Goal: Task Accomplishment & Management: Use online tool/utility

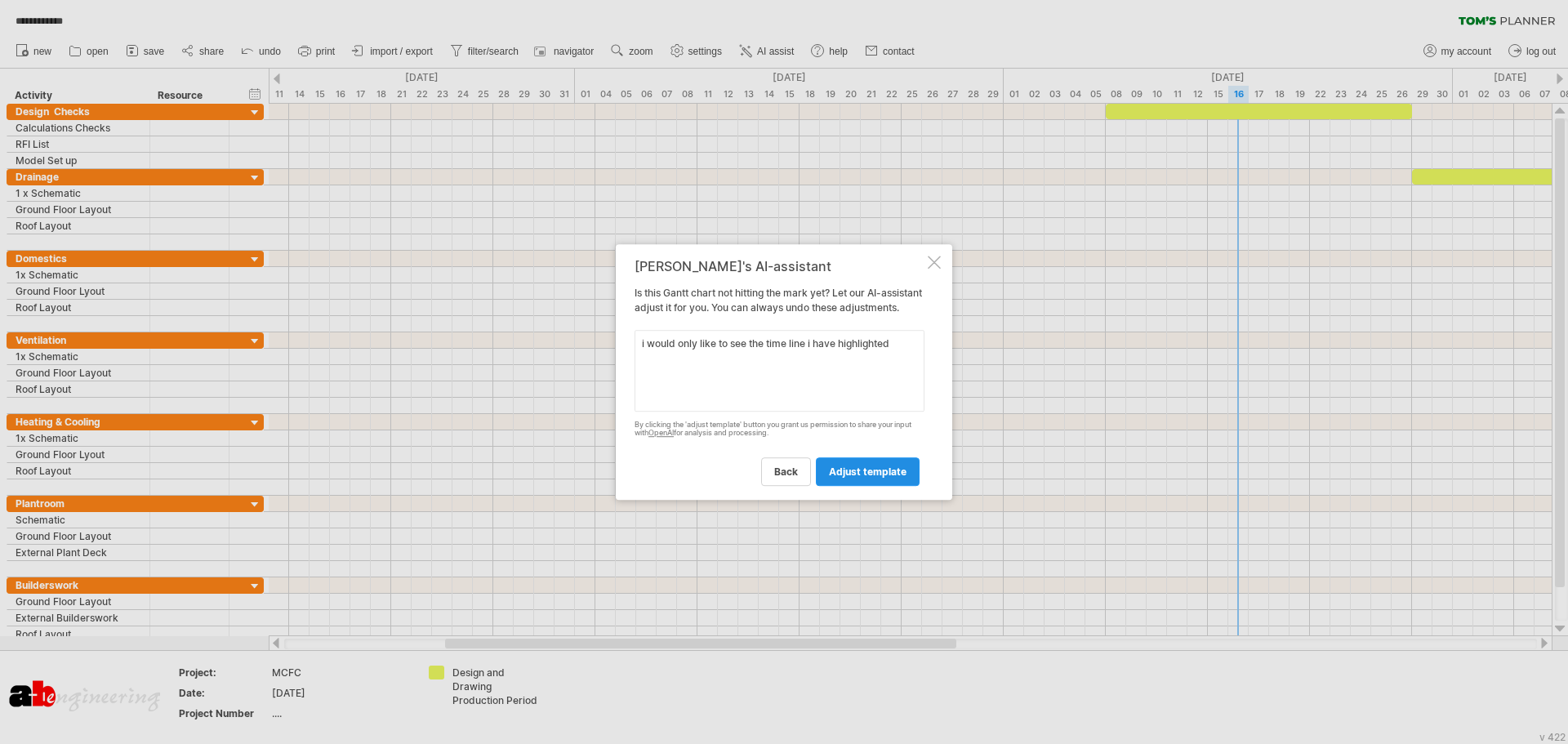
type textarea "i would only like to see the time line i have highlighted"
click at [875, 478] on span "adjust template" at bounding box center [867, 471] width 77 height 12
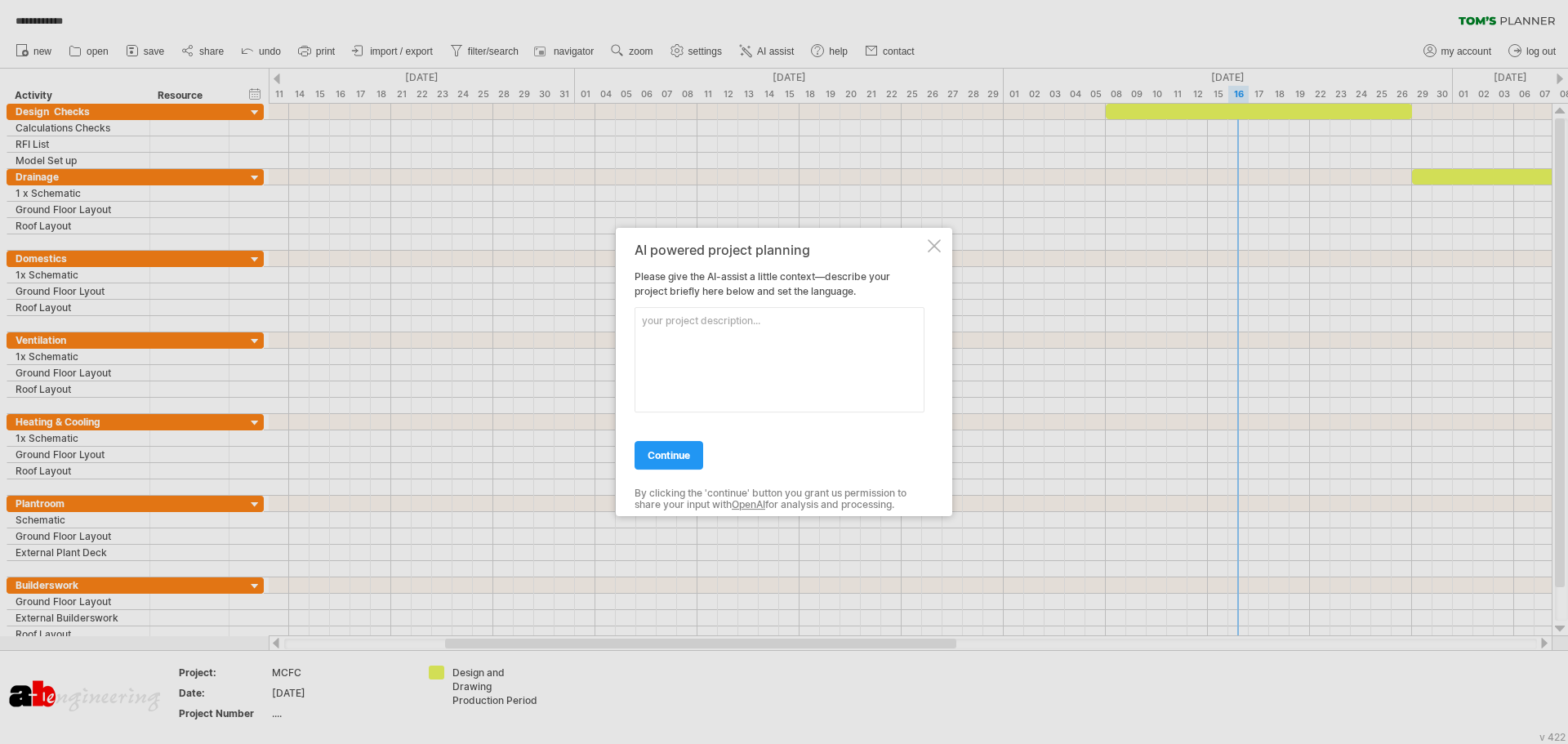
click at [933, 239] on div at bounding box center [934, 246] width 13 height 13
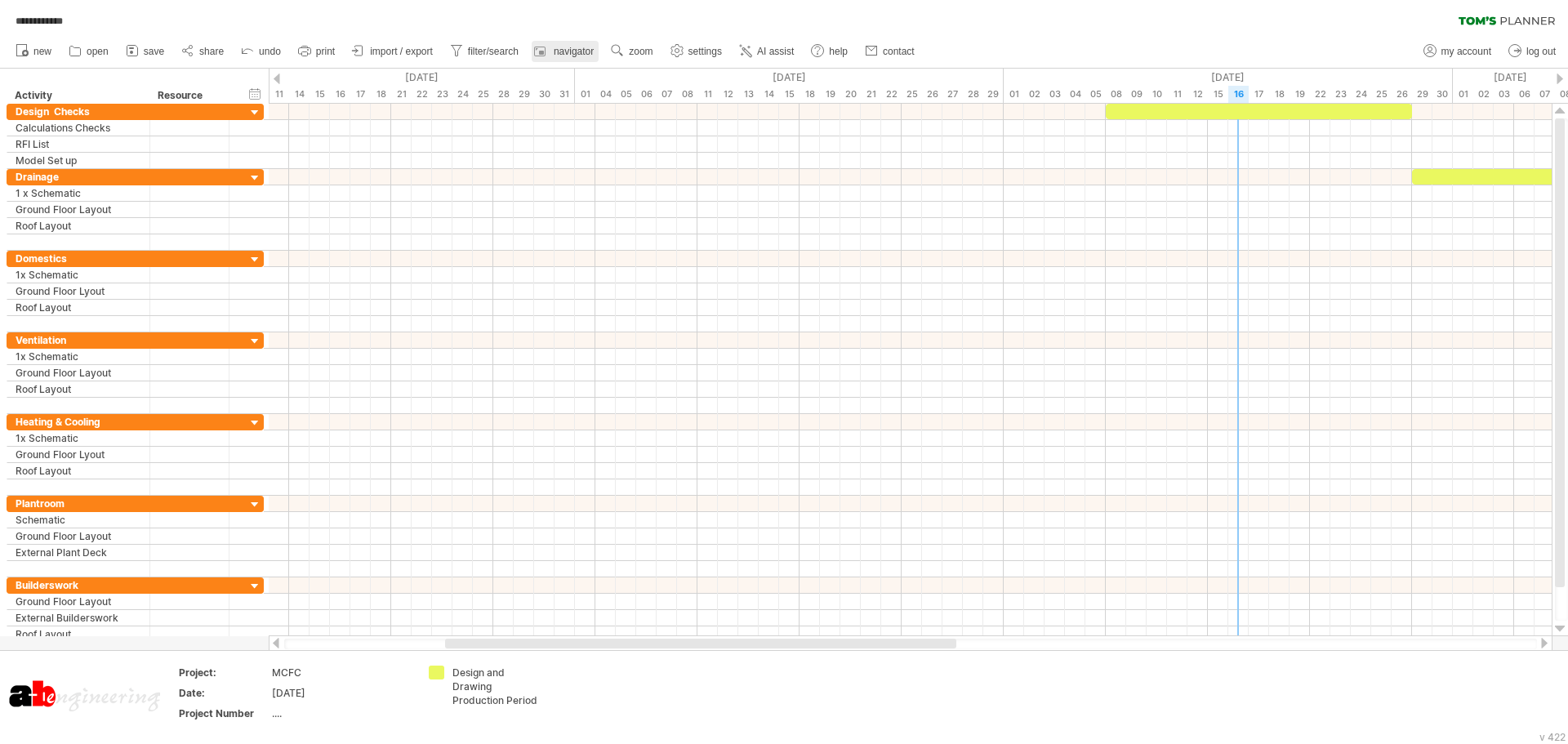
click at [568, 53] on span "navigator" at bounding box center [573, 52] width 40 height 11
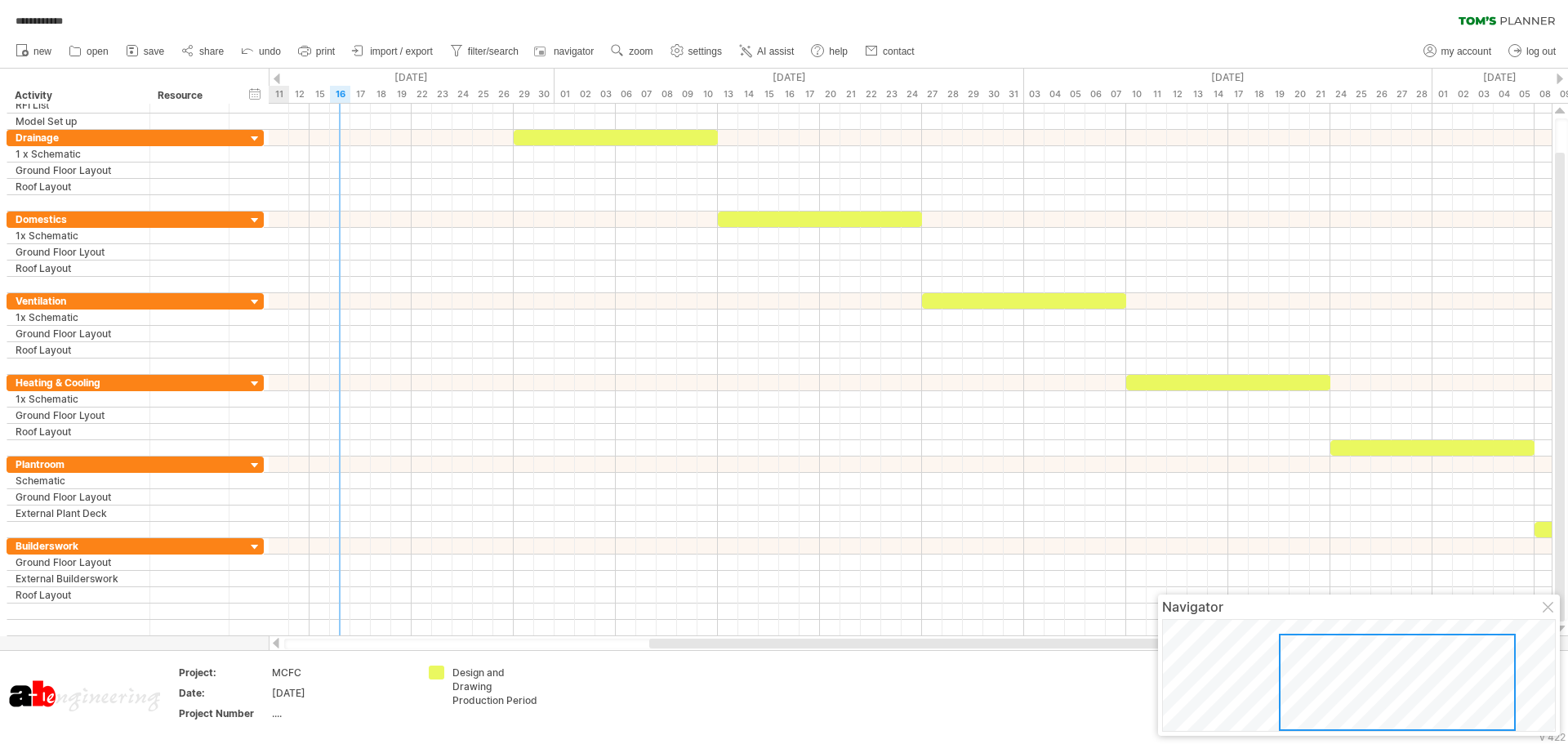
click at [1331, 661] on div at bounding box center [1397, 682] width 237 height 98
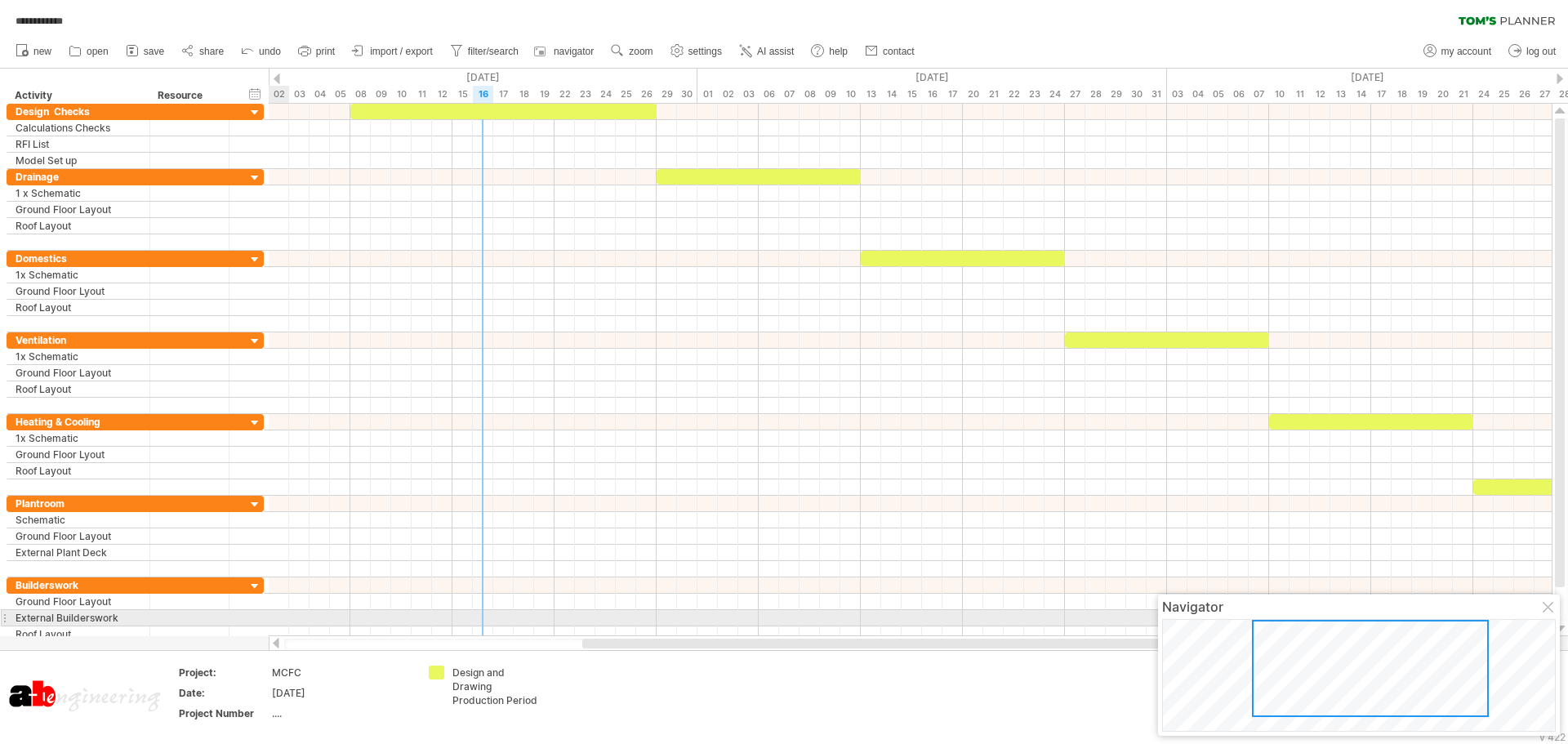
drag, startPoint x: 1295, startPoint y: 640, endPoint x: 1273, endPoint y: 624, distance: 27.2
click at [1273, 624] on div at bounding box center [1370, 668] width 237 height 98
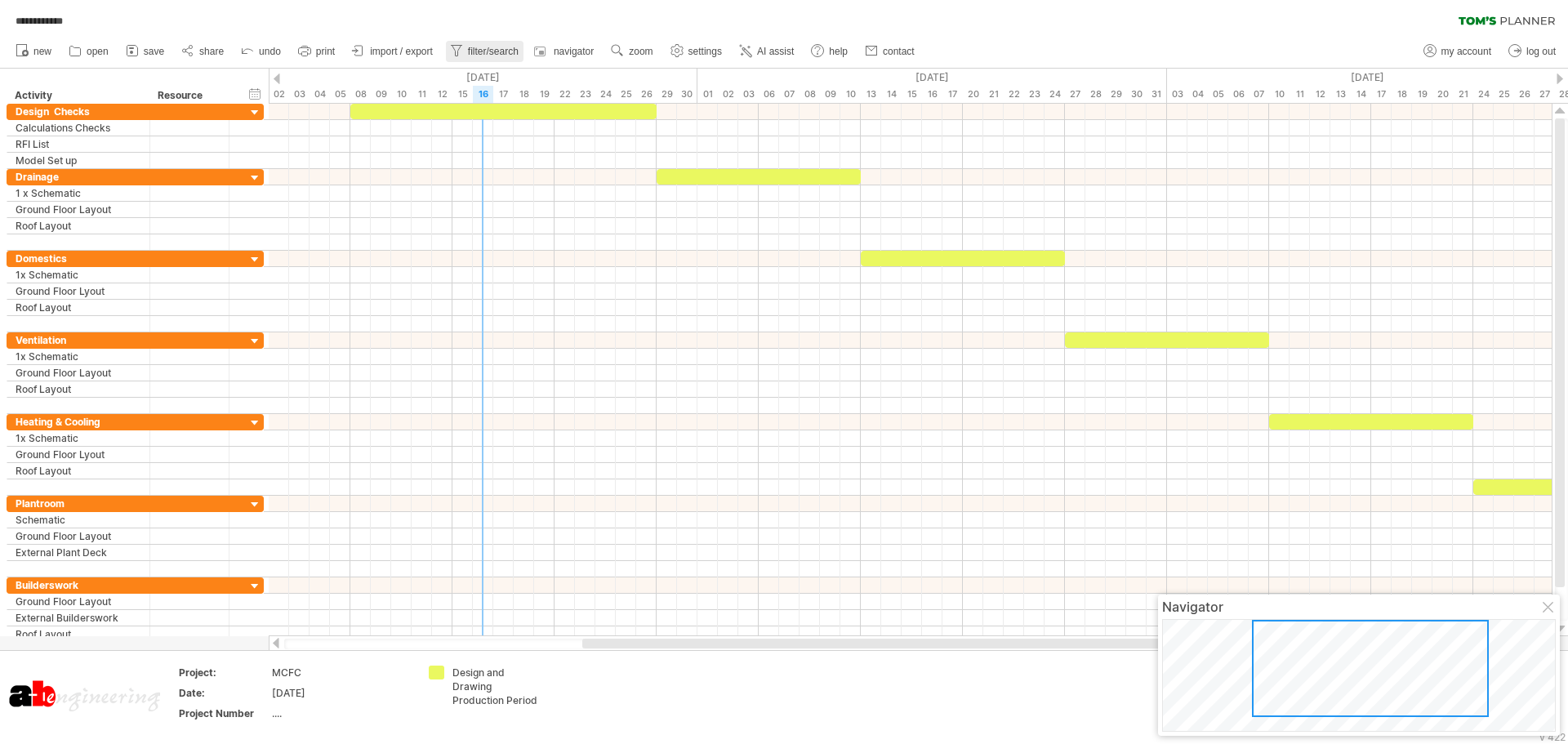
click at [493, 50] on span "filter/search" at bounding box center [493, 52] width 51 height 11
type input "**********"
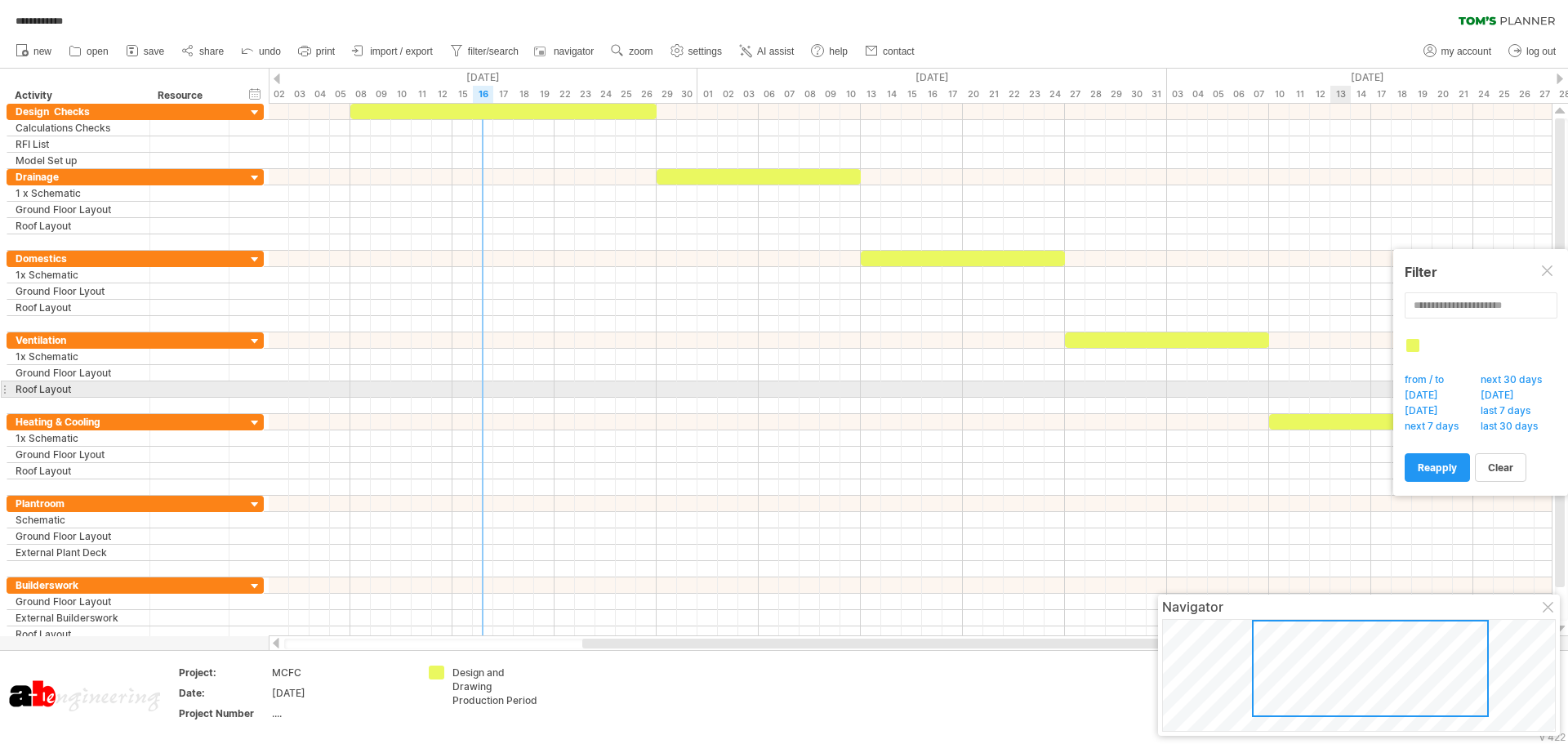
click at [1413, 394] on span "[DATE]" at bounding box center [1425, 397] width 47 height 17
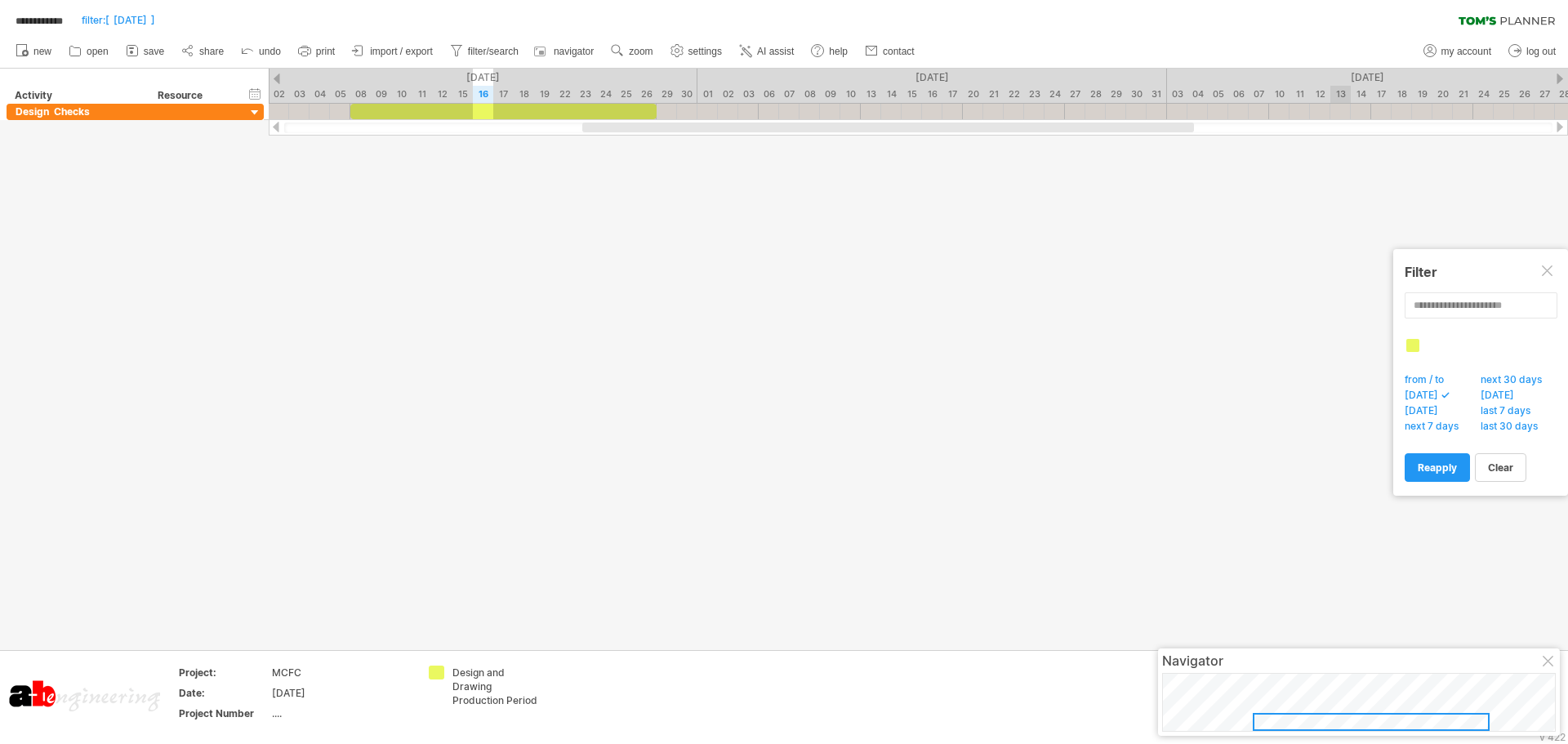
click at [1413, 394] on span "[DATE]" at bounding box center [1425, 397] width 47 height 17
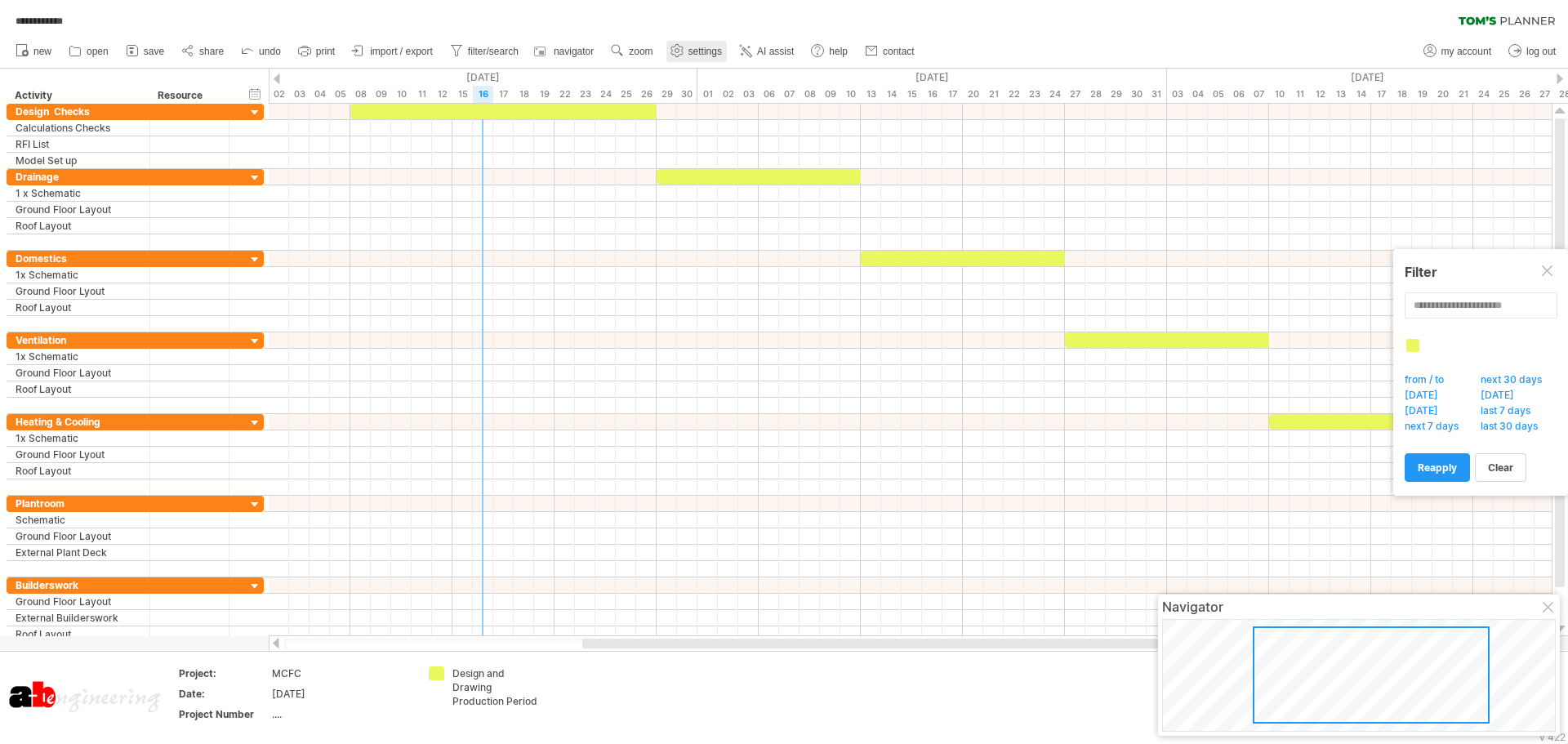
click at [713, 52] on span "settings" at bounding box center [705, 52] width 33 height 11
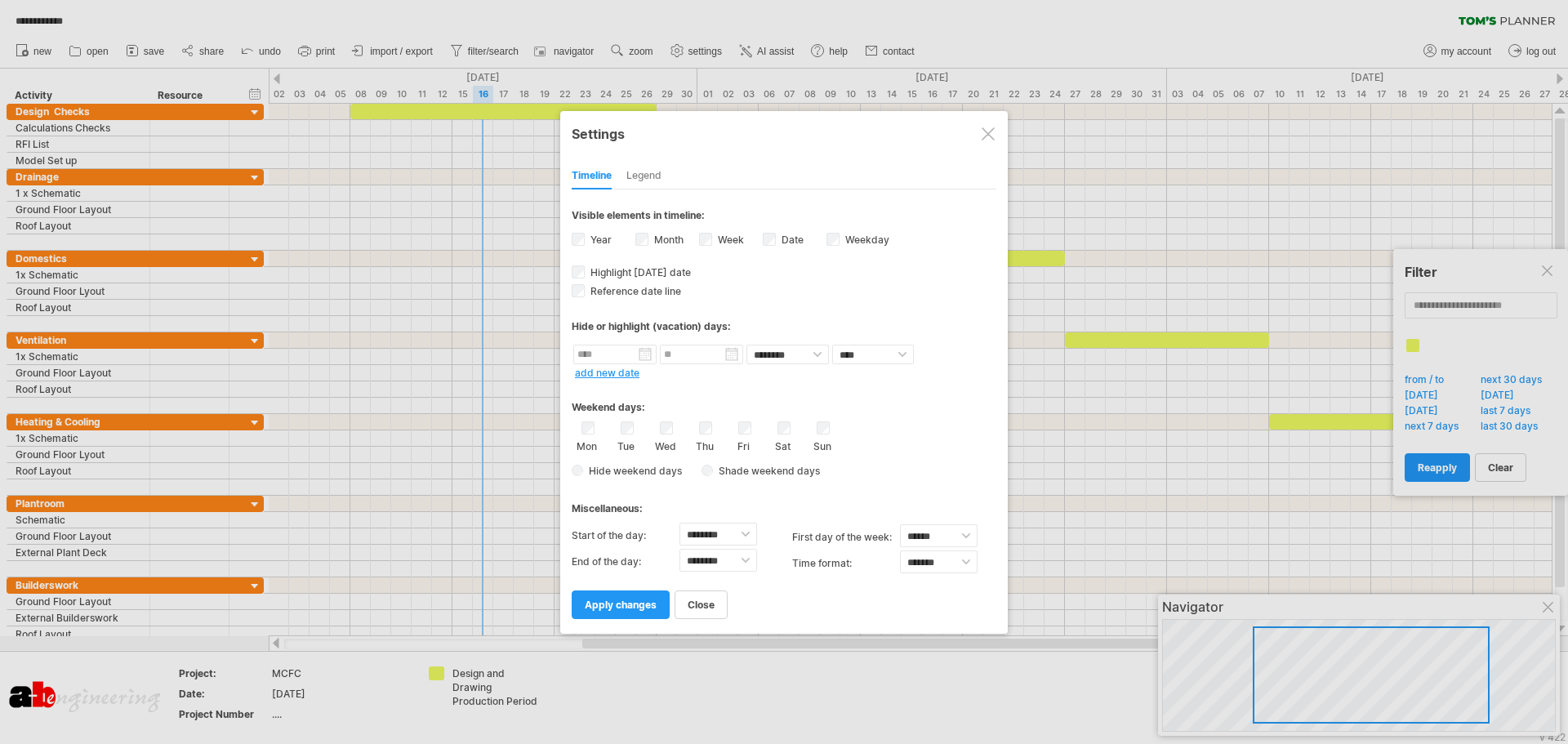
click at [574, 223] on div "Visible elements in timeline:" at bounding box center [784, 217] width 424 height 17
click at [633, 603] on span "apply changes" at bounding box center [621, 604] width 72 height 12
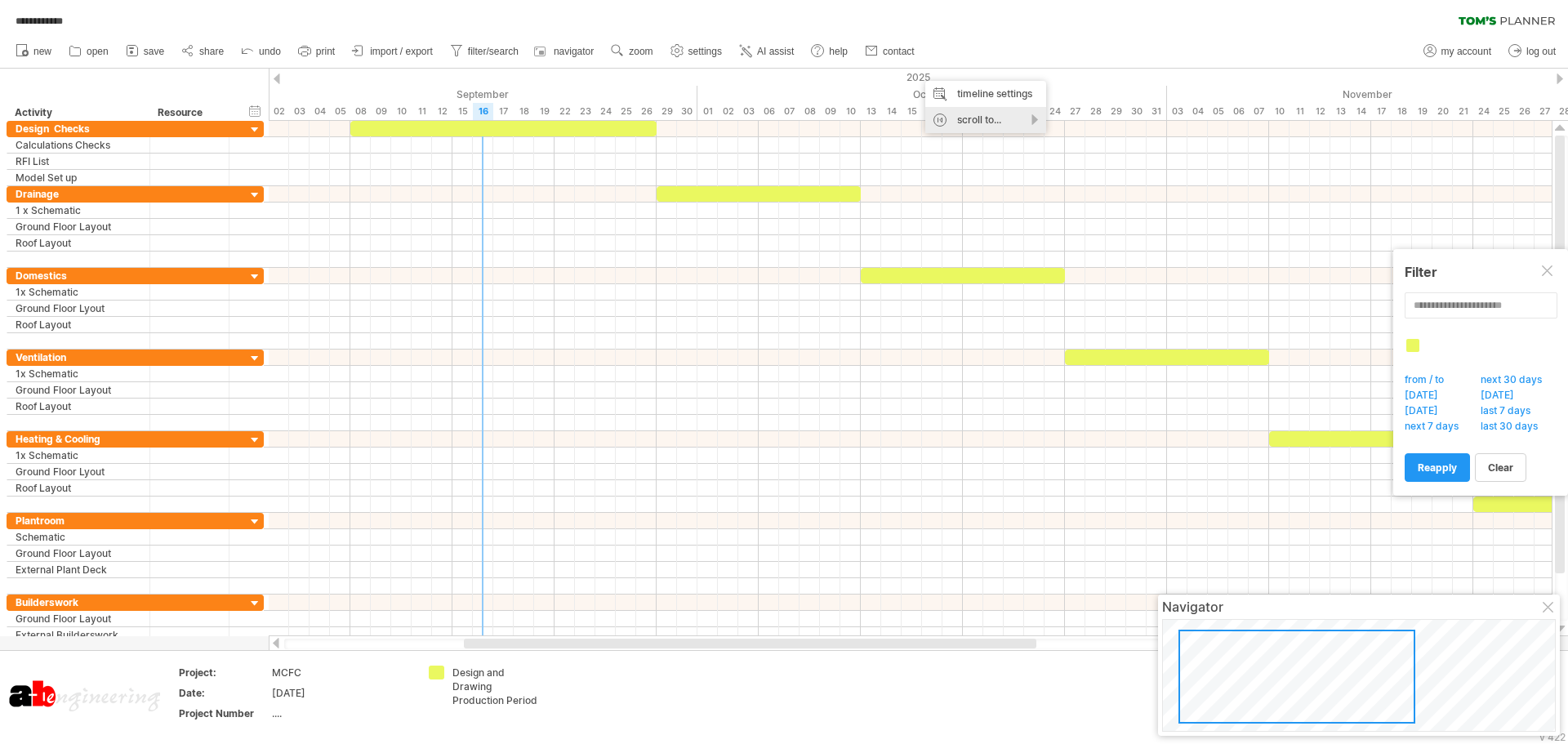
click at [1034, 118] on div "scroll to..." at bounding box center [985, 120] width 121 height 26
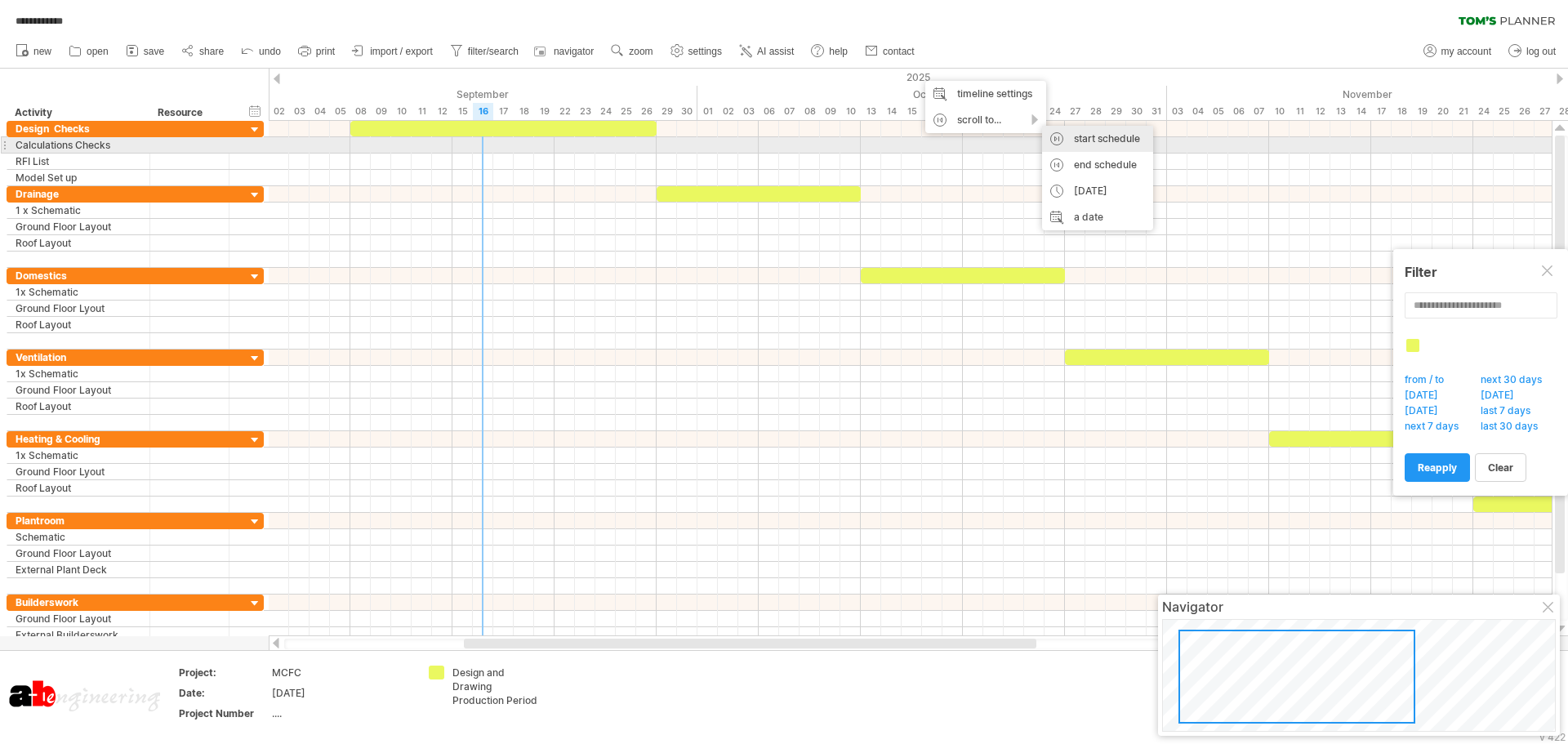
click at [1083, 140] on div "start schedule" at bounding box center [1098, 139] width 111 height 26
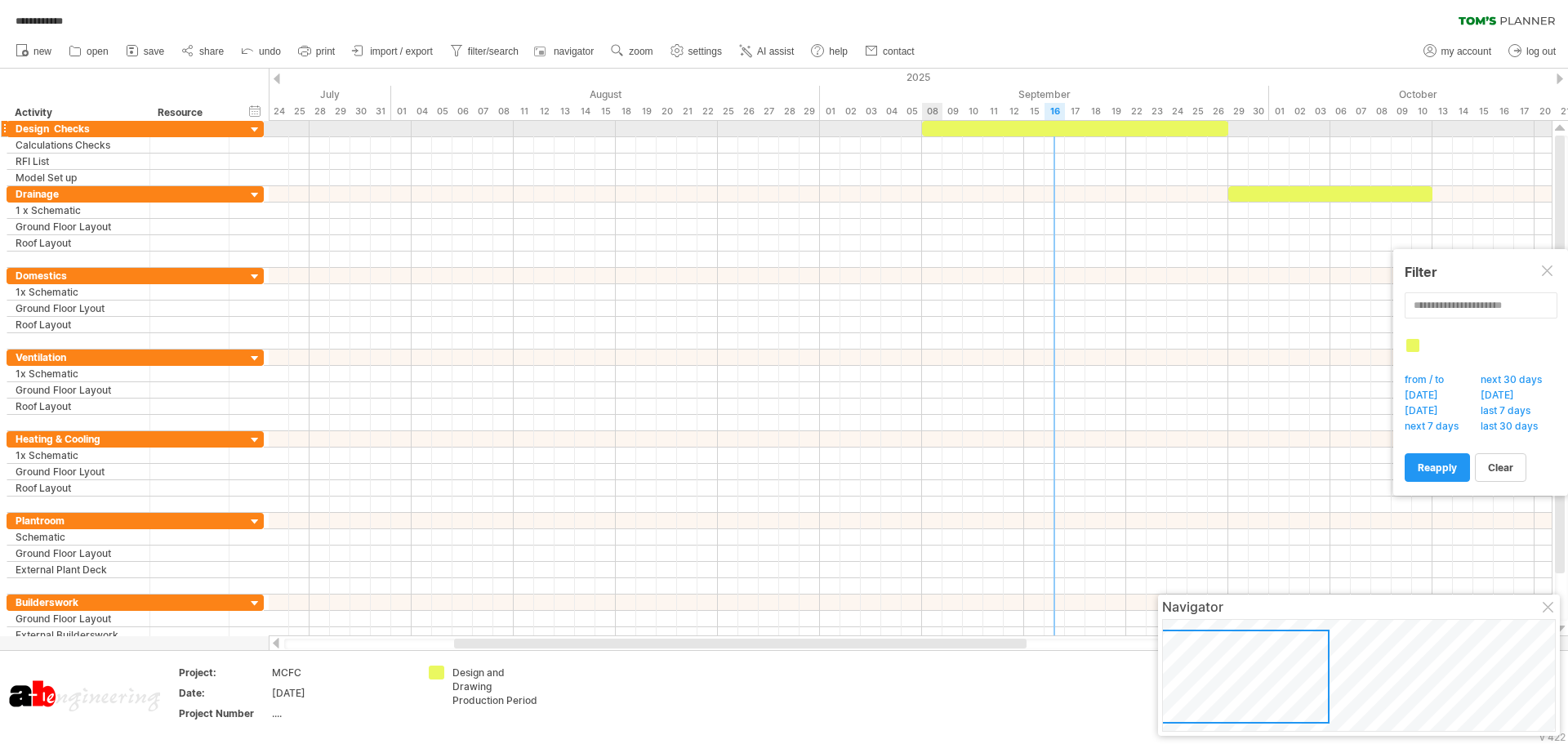
click at [935, 126] on div at bounding box center [1074, 128] width 307 height 16
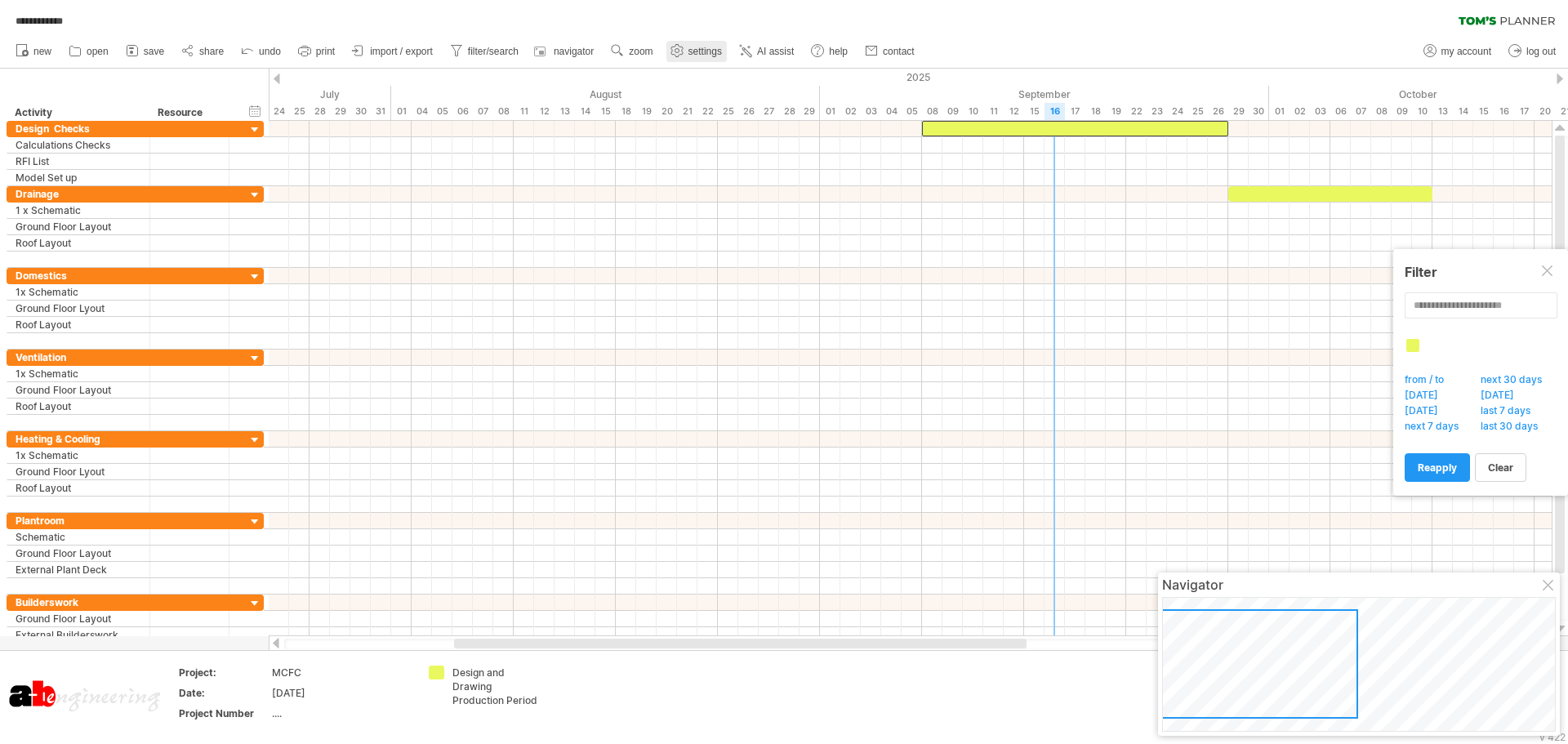
click at [690, 47] on span "settings" at bounding box center [705, 52] width 33 height 11
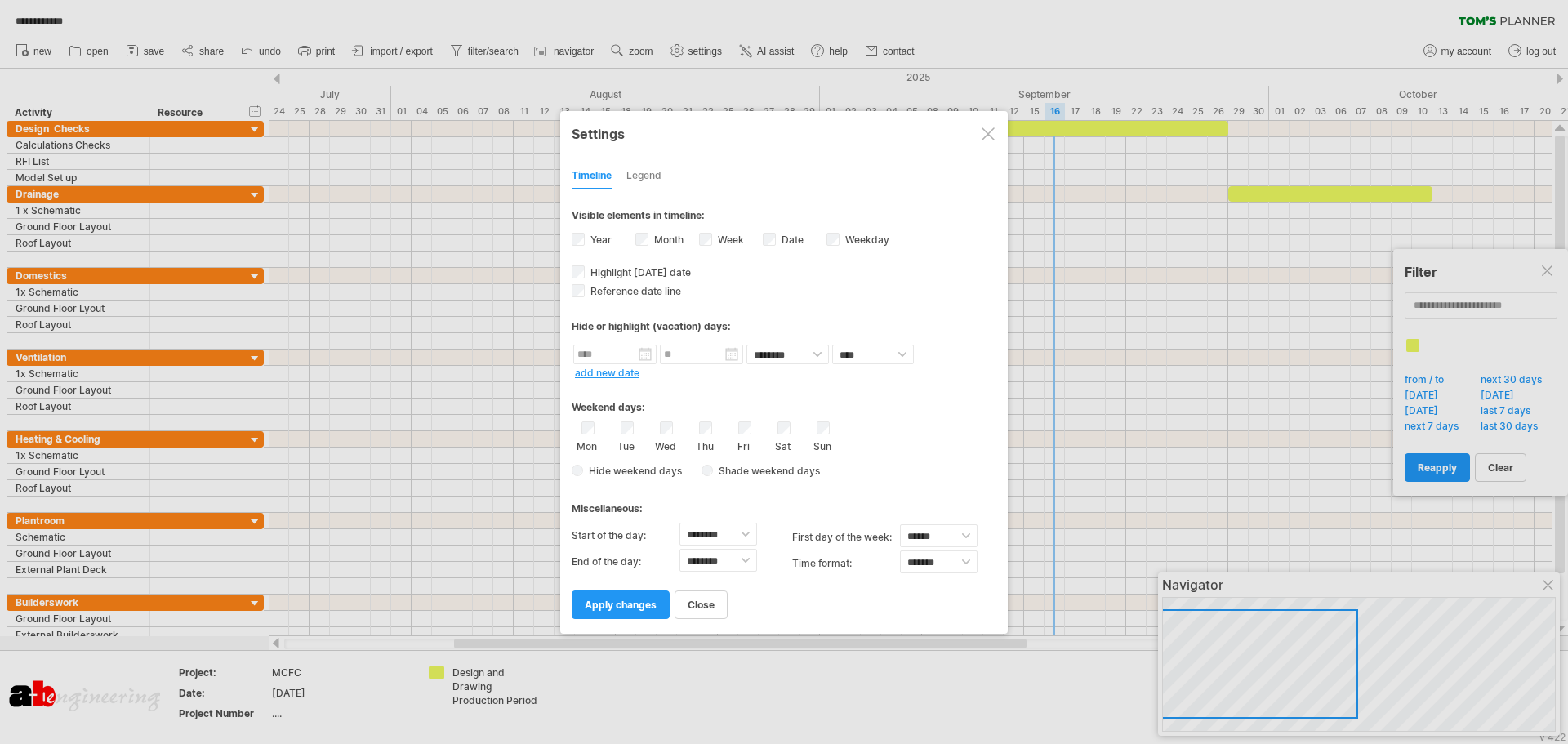
click at [1015, 56] on div at bounding box center [784, 372] width 1568 height 744
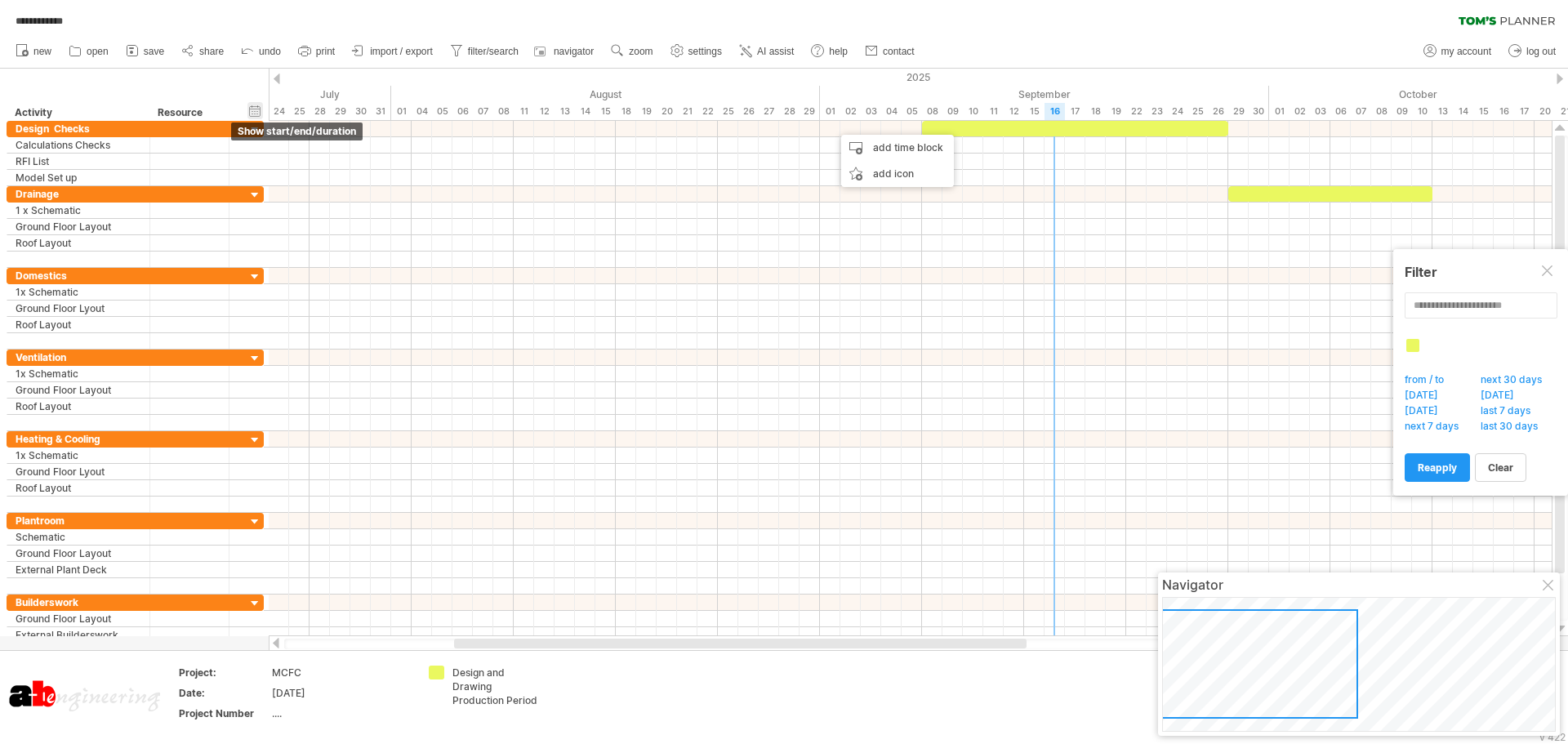
click at [259, 110] on div "hide start/end/duration show start/end/duration" at bounding box center [255, 110] width 16 height 17
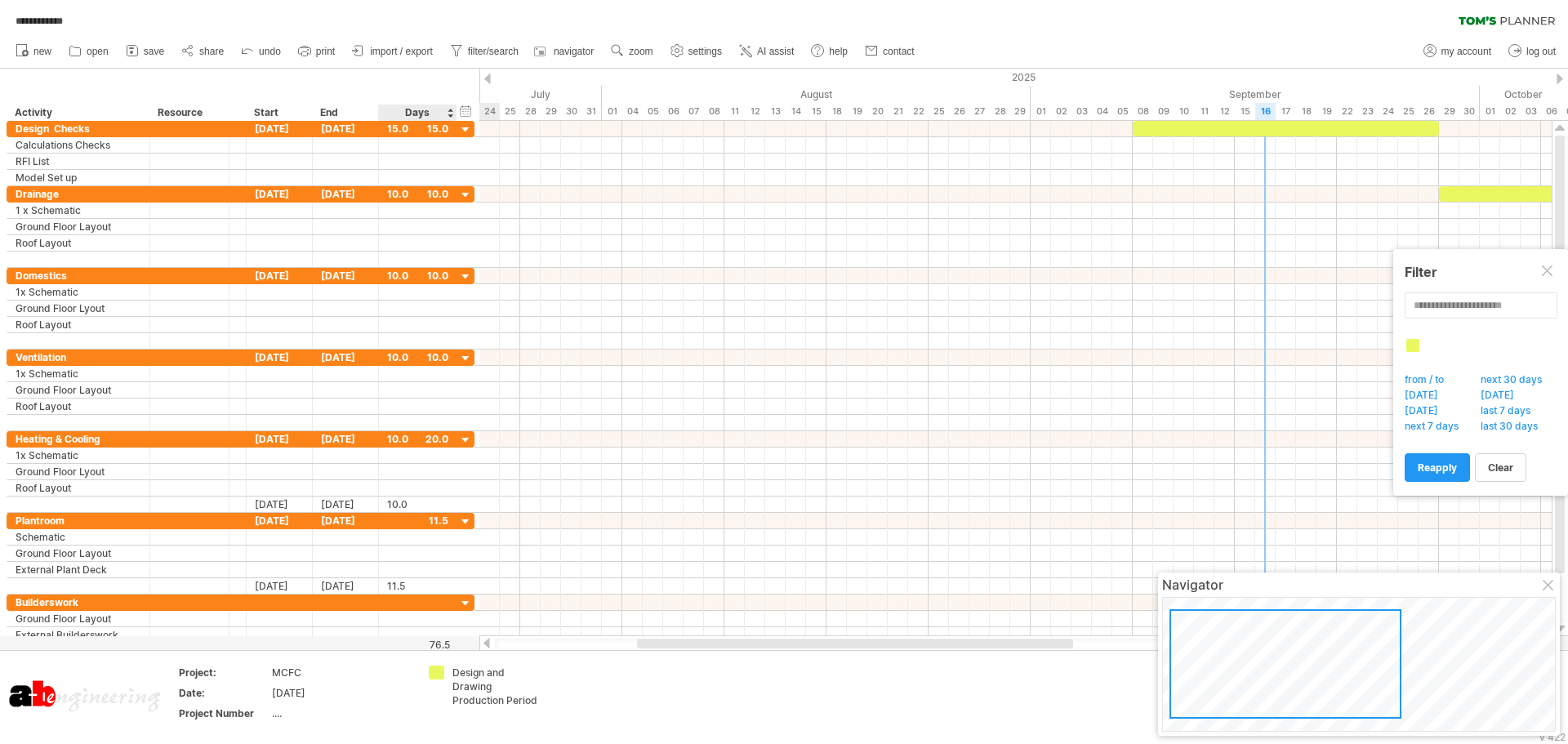
click at [470, 112] on div "hide start/end/duration show start/end/duration" at bounding box center [466, 110] width 16 height 17
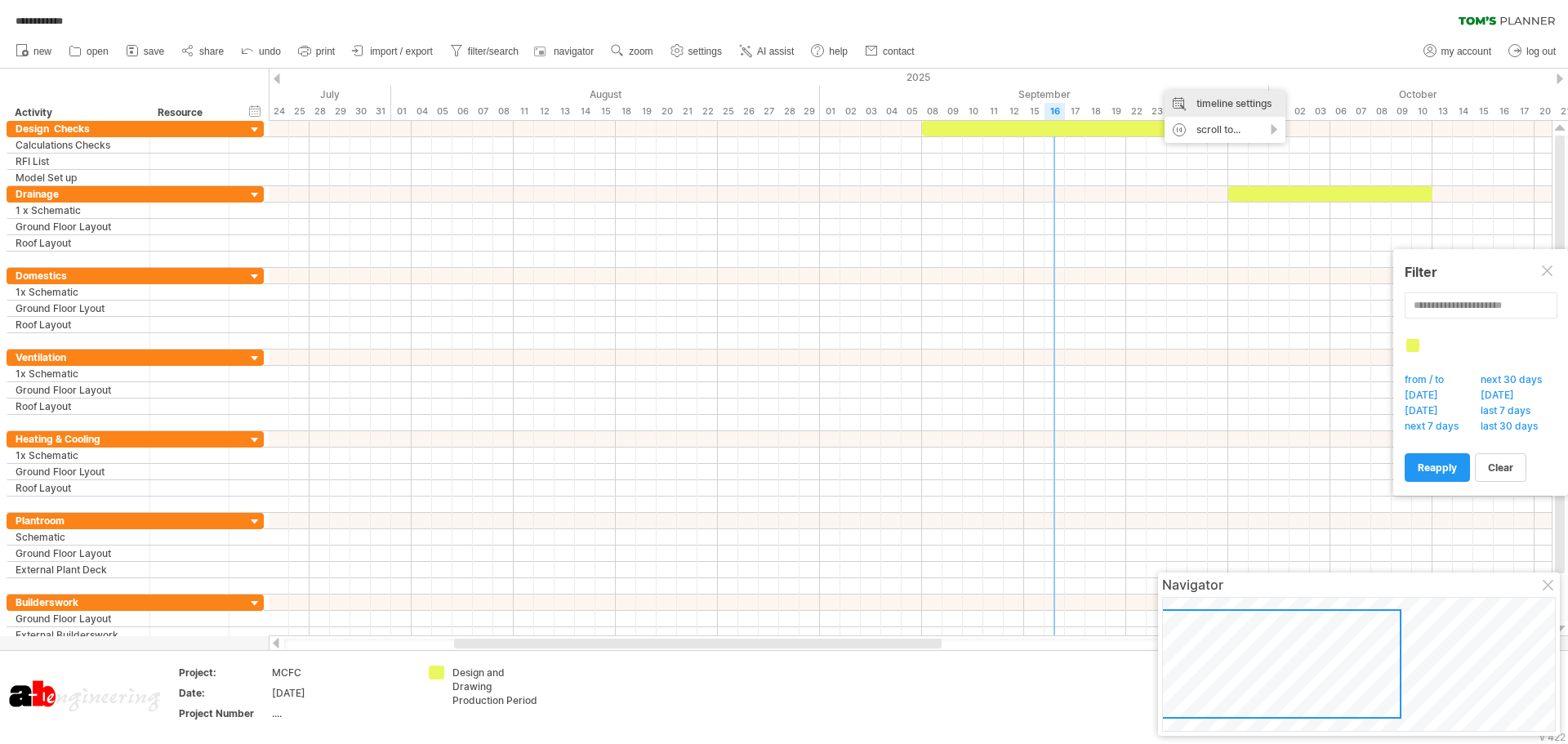
click at [1260, 101] on div "timeline settings" at bounding box center [1225, 103] width 121 height 26
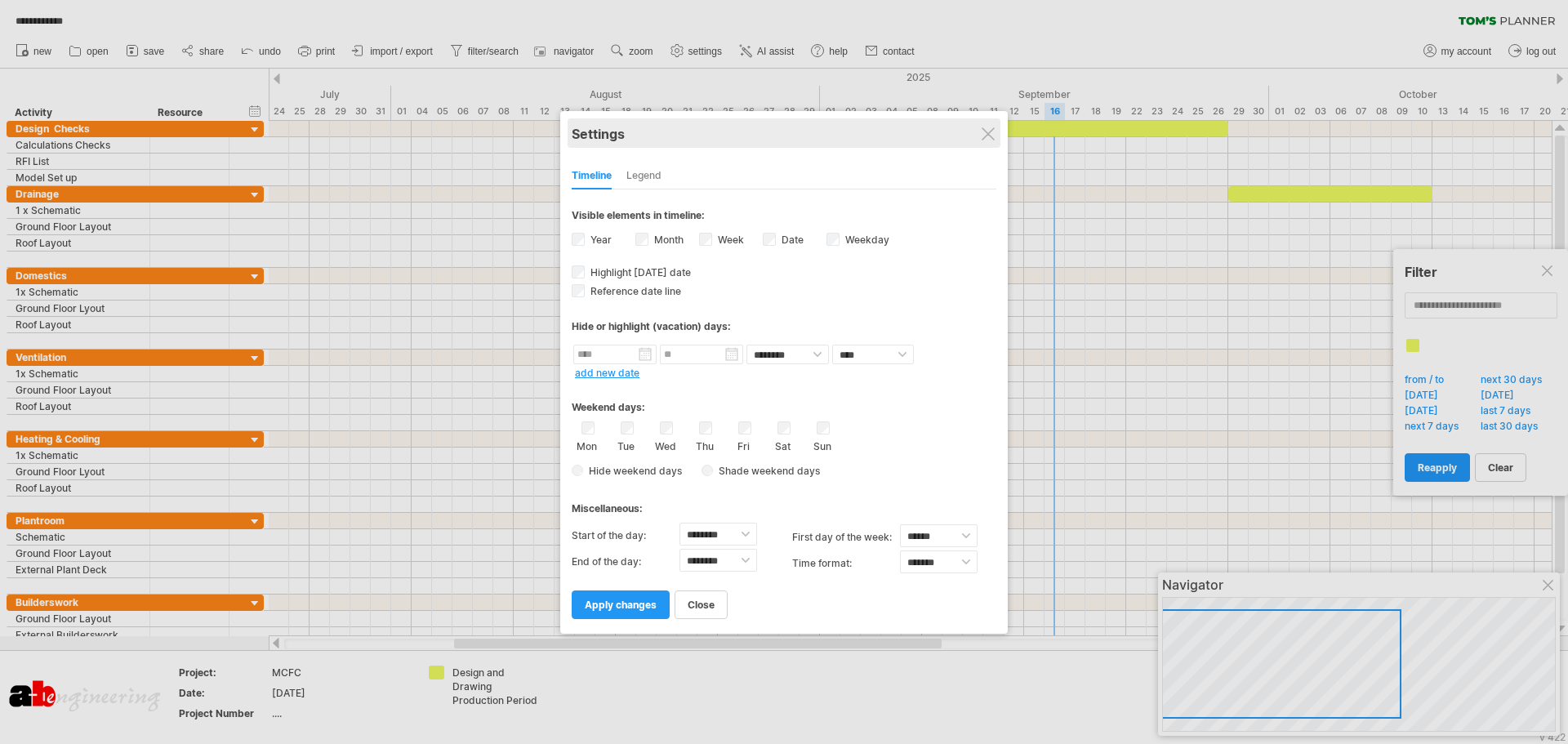
click at [981, 130] on div "Settings" at bounding box center [784, 134] width 424 height 29
click at [986, 129] on div at bounding box center [988, 134] width 13 height 13
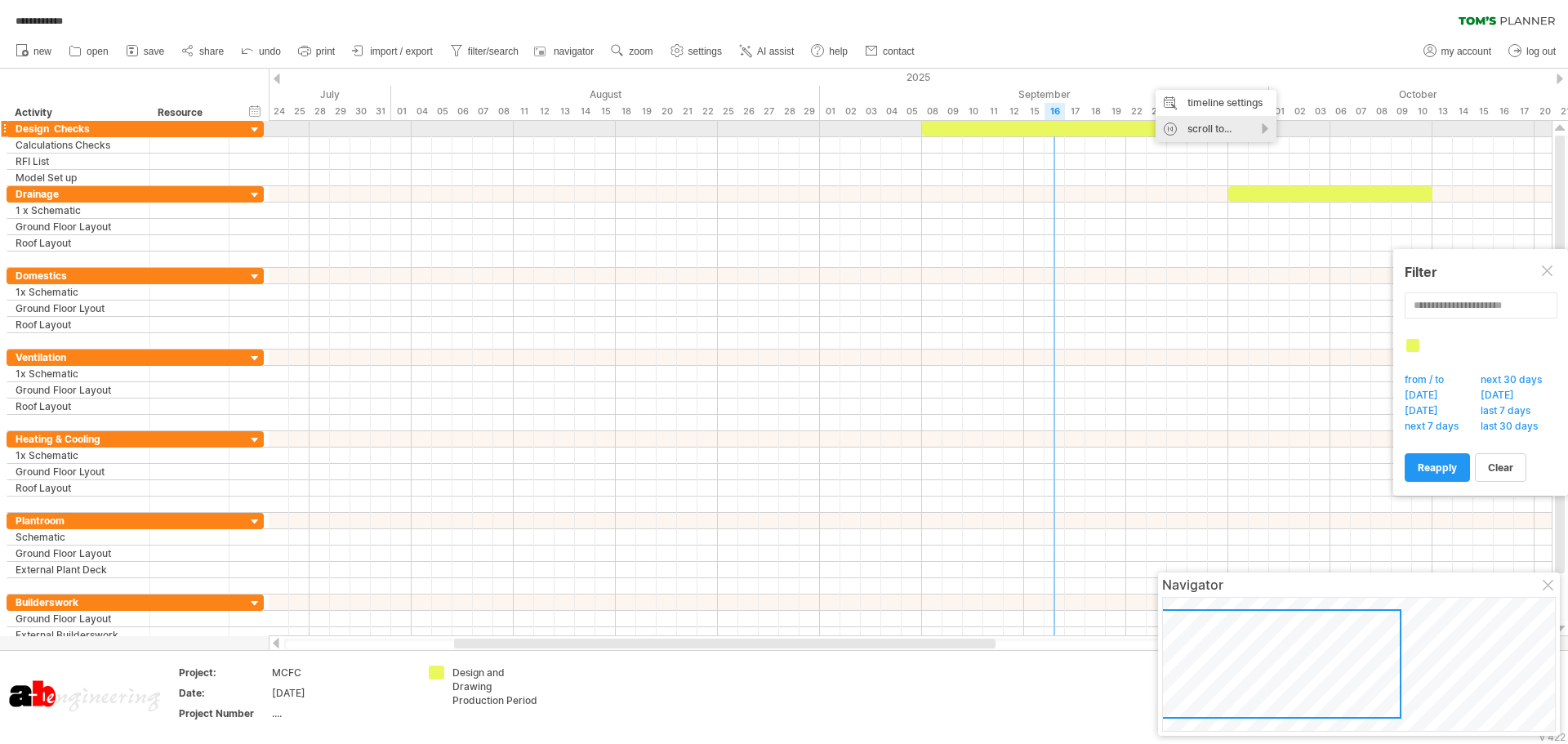
click at [1220, 127] on div "scroll to..." at bounding box center [1215, 129] width 121 height 26
click at [994, 37] on div "new" at bounding box center [784, 51] width 1568 height 34
click at [836, 50] on span "help" at bounding box center [838, 52] width 18 height 11
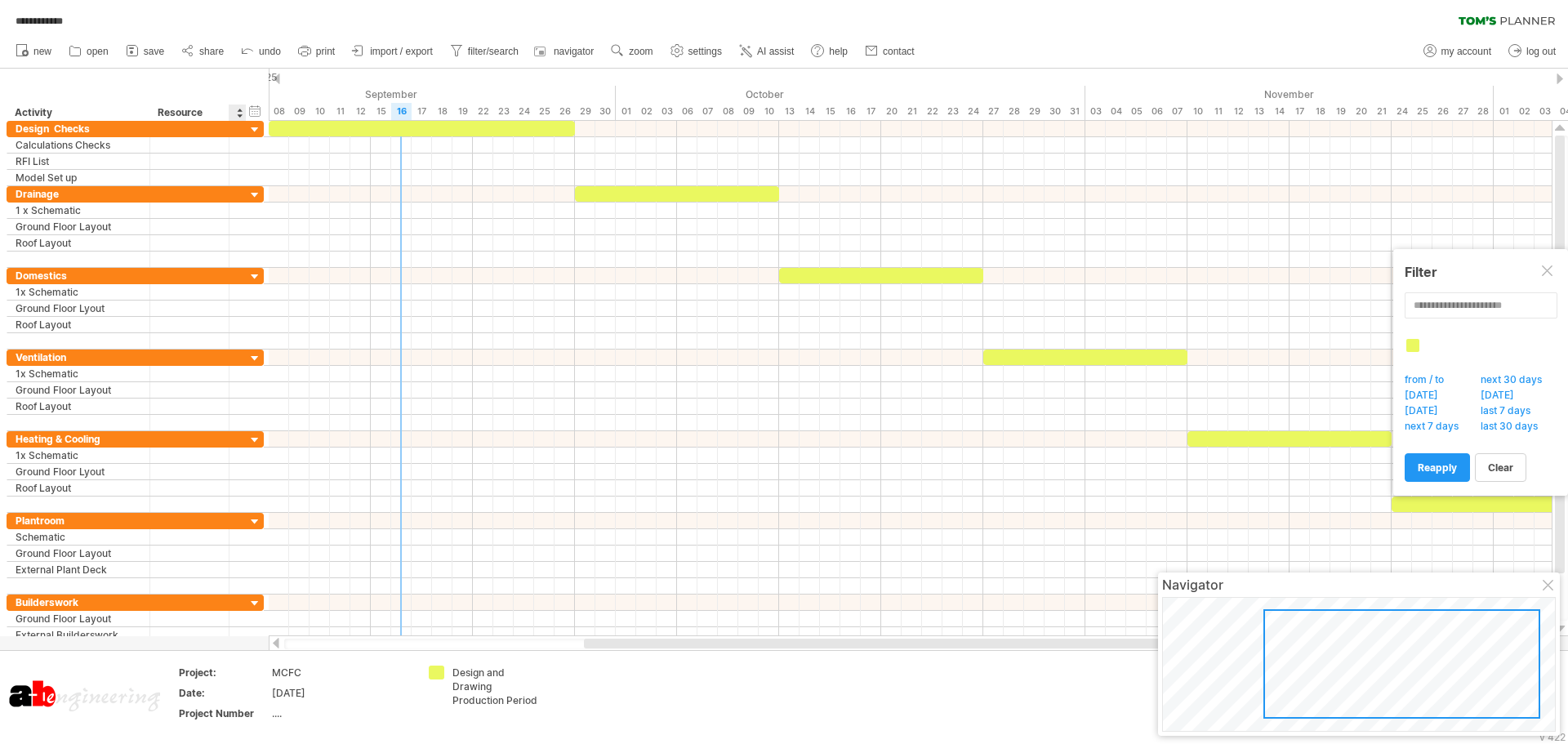
drag, startPoint x: 635, startPoint y: 87, endPoint x: 232, endPoint y: 90, distance: 403.0
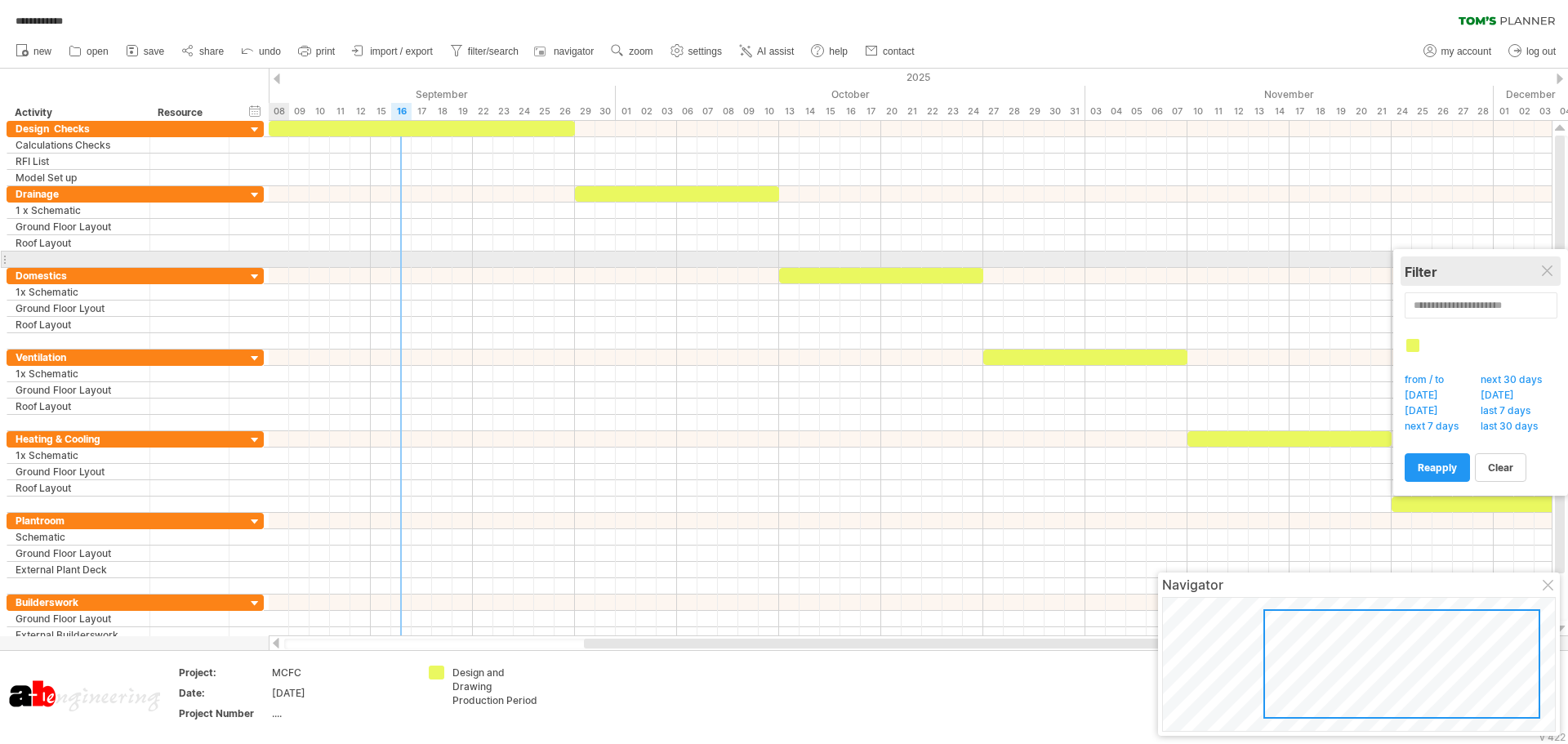
click at [1551, 264] on div "Filter" at bounding box center [1480, 272] width 152 height 17
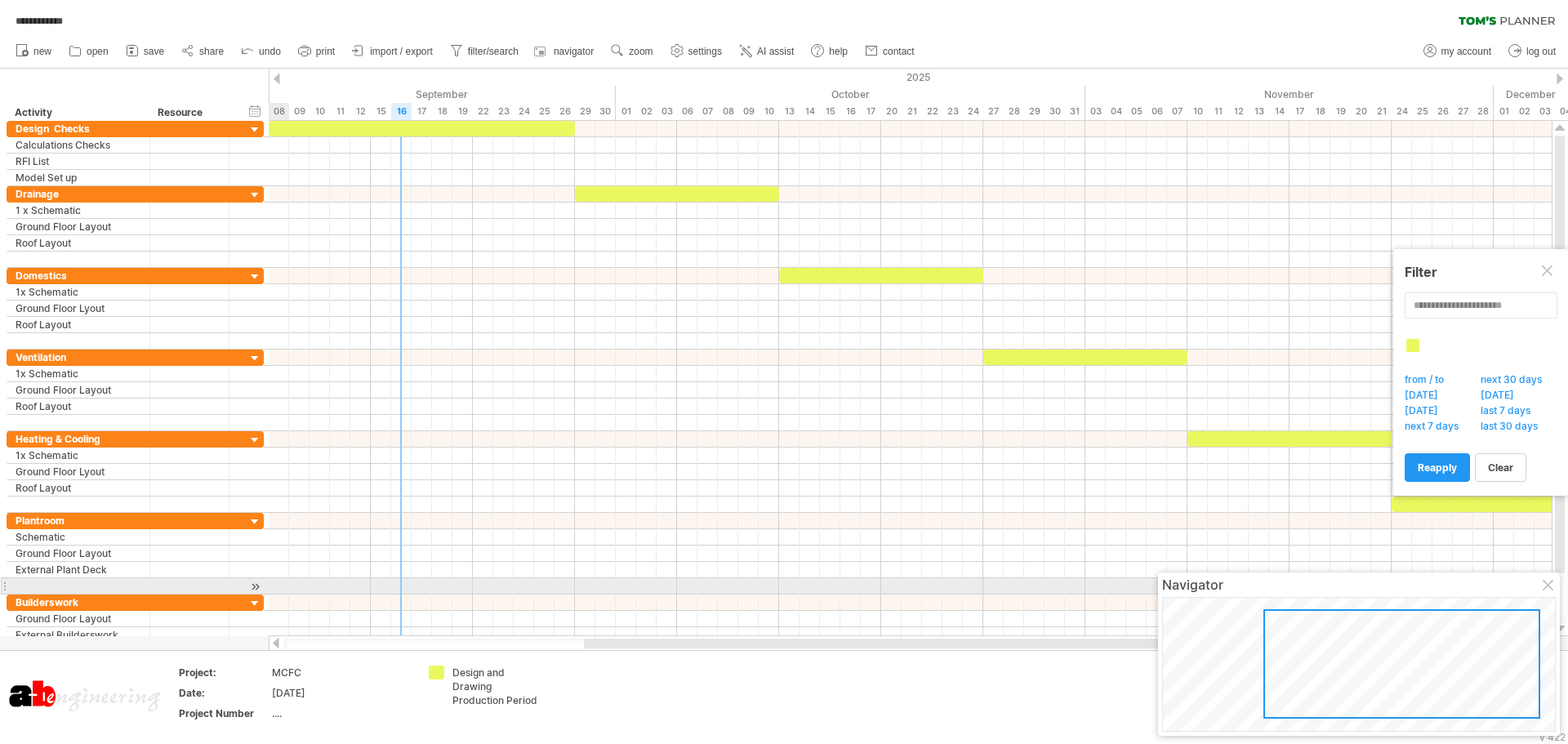
click at [1547, 586] on div at bounding box center [1549, 587] width 13 height 13
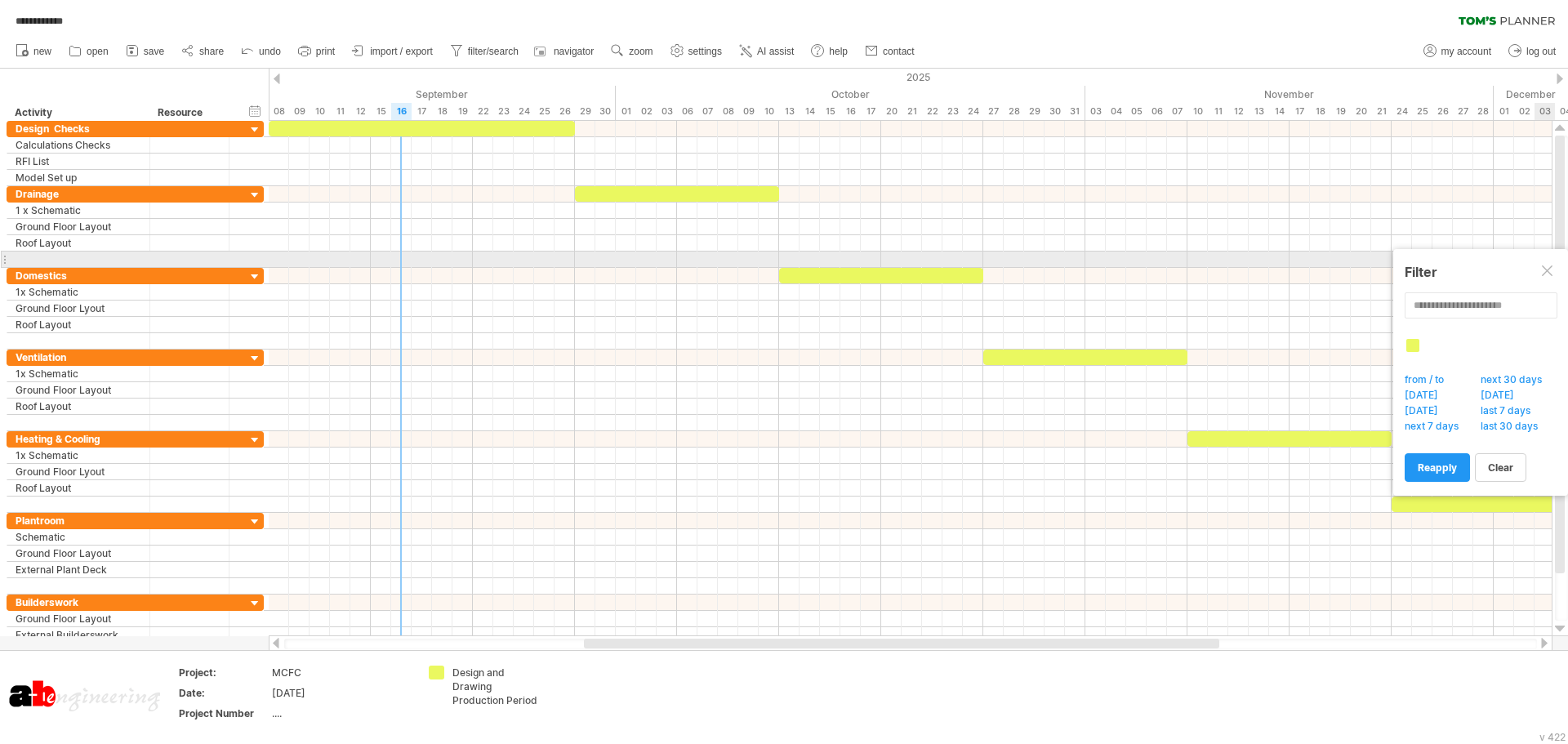
click at [1547, 268] on div at bounding box center [1548, 272] width 13 height 13
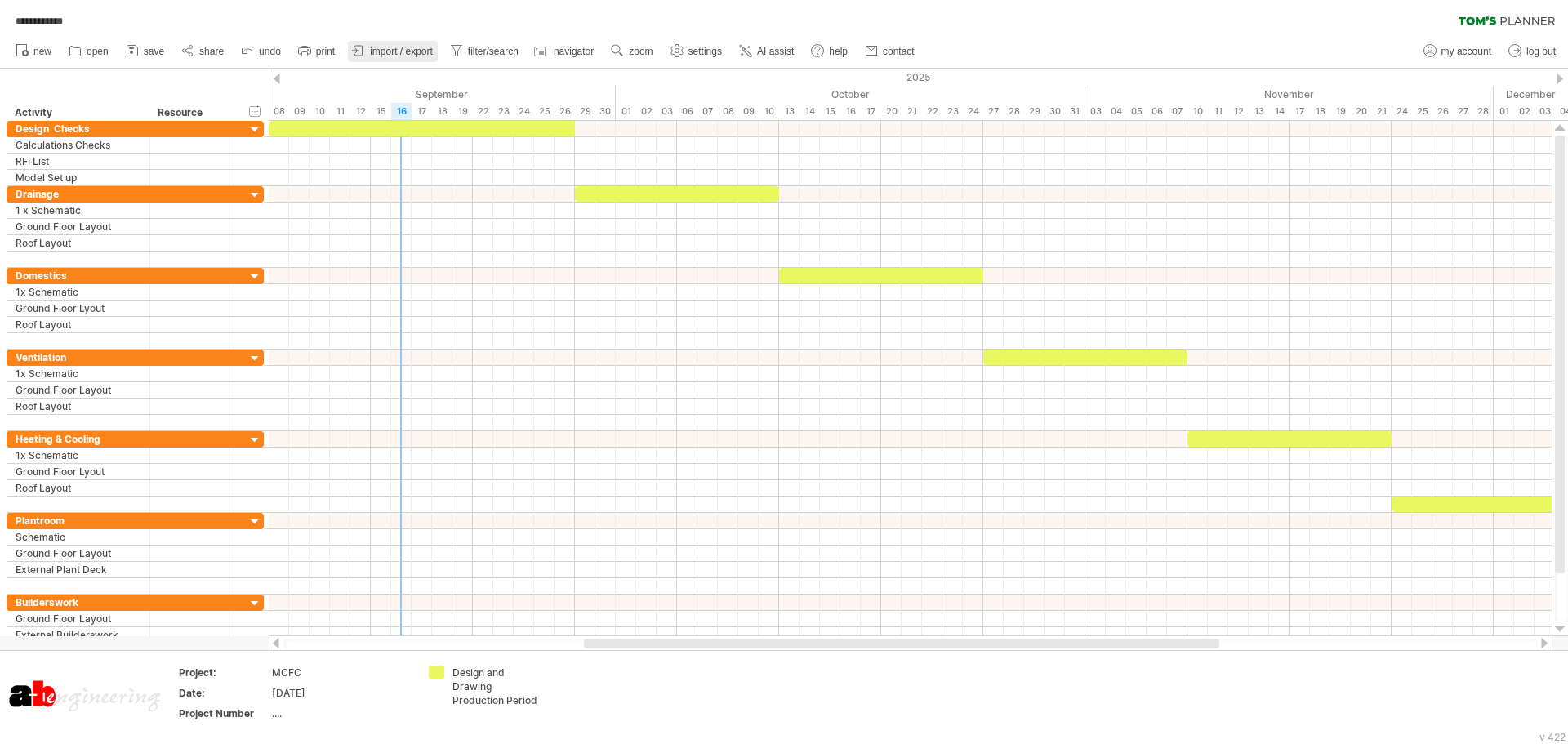
click at [401, 45] on link "import / export" at bounding box center [393, 51] width 90 height 21
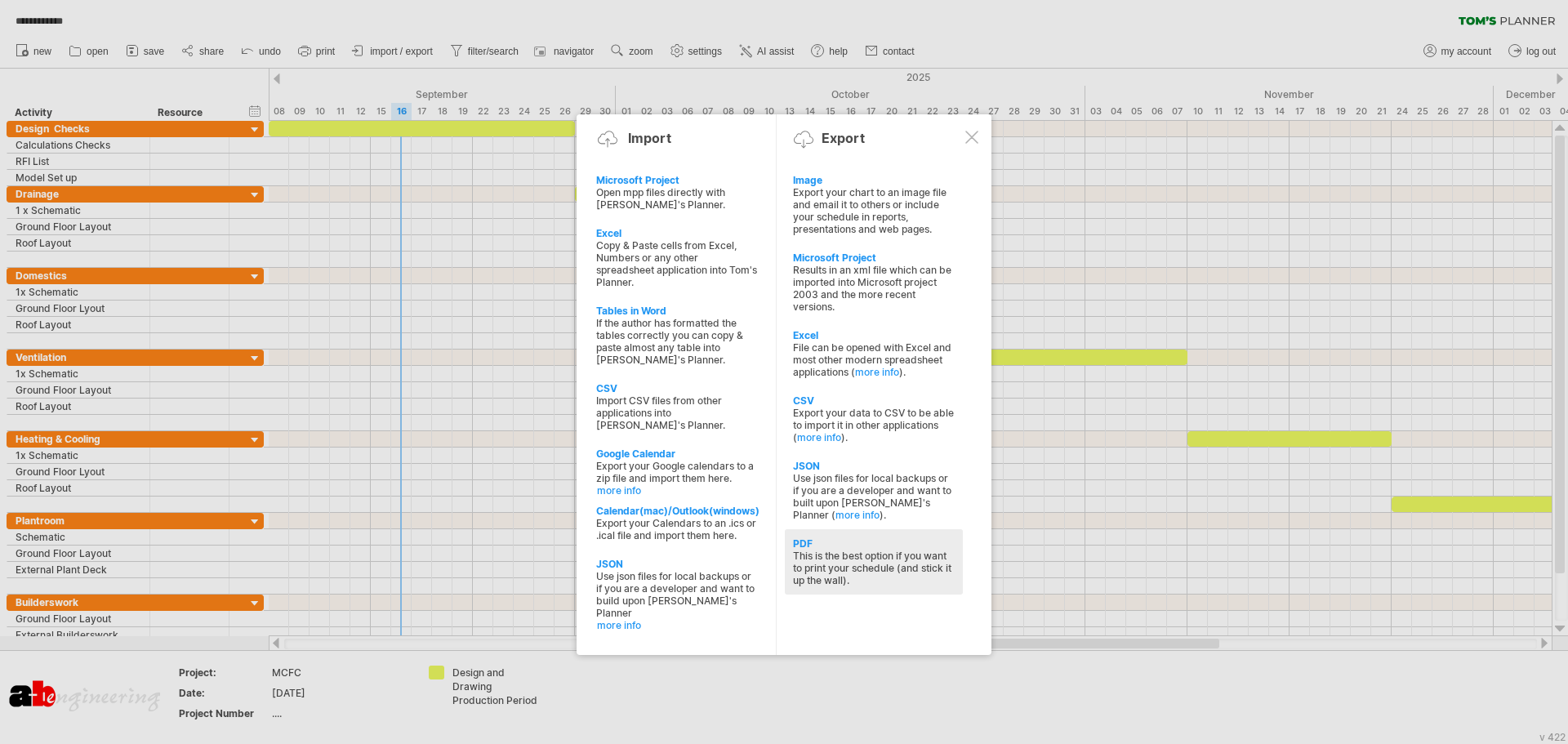
click at [879, 566] on div "This is the best option if you want to print your schedule (and stick it up the…" at bounding box center [874, 568] width 162 height 37
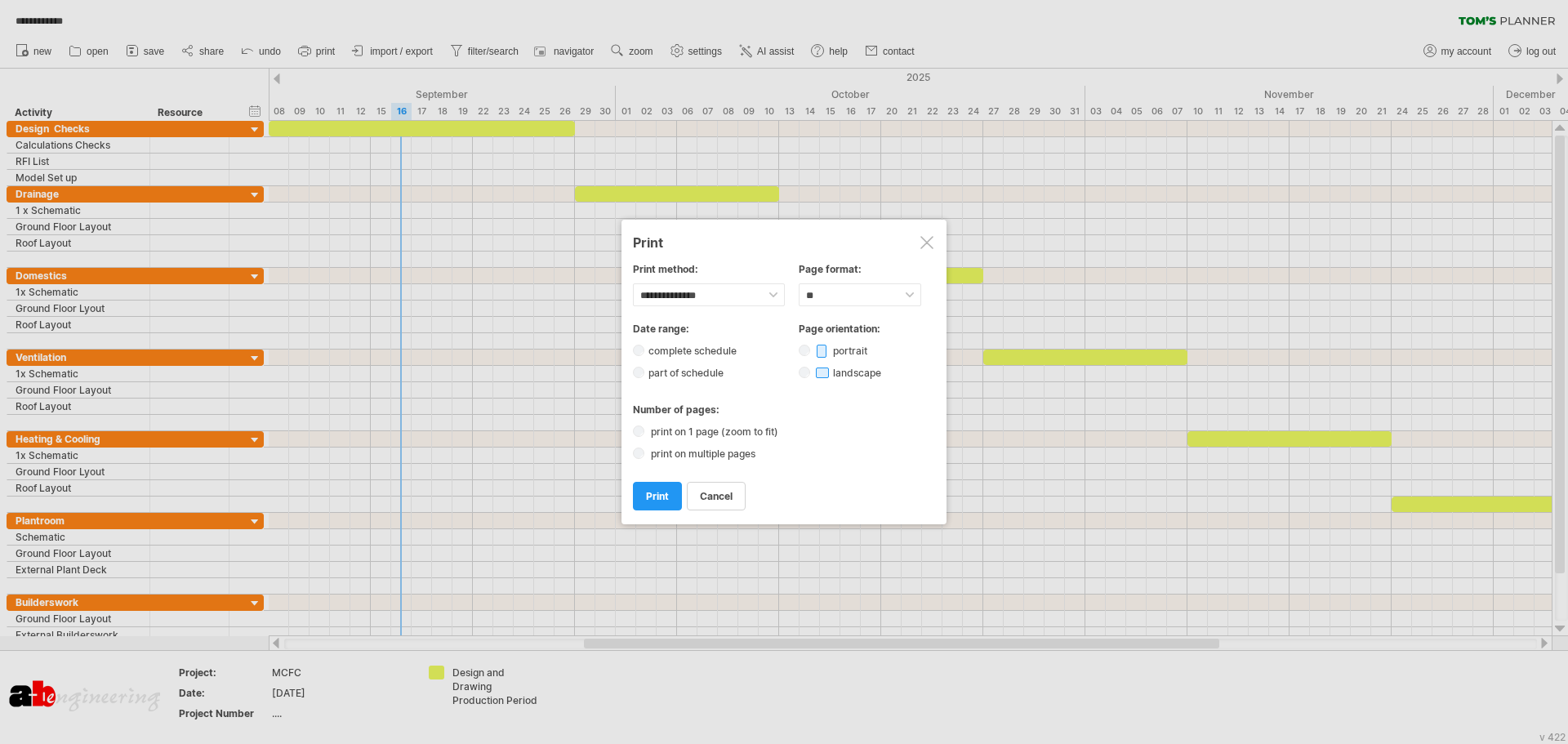
click at [702, 374] on label "part of schedule" at bounding box center [691, 372] width 93 height 12
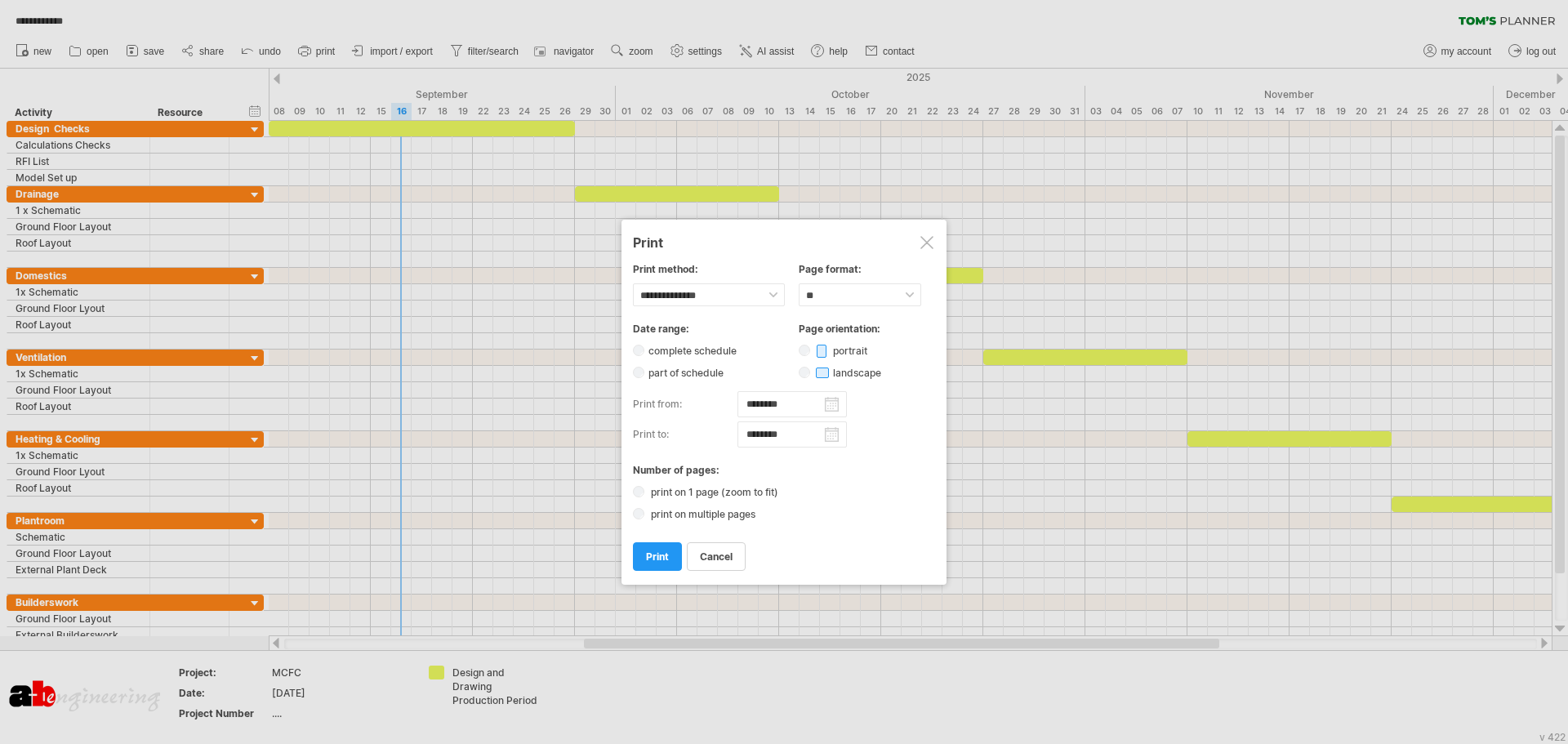
click at [793, 404] on input "********" at bounding box center [792, 404] width 110 height 26
click at [790, 419] on link "next" at bounding box center [788, 420] width 12 height 12
click at [684, 480] on link "8" at bounding box center [683, 482] width 10 height 16
type input "********"
click at [660, 560] on span "print" at bounding box center [657, 556] width 23 height 12
